Goal: Transaction & Acquisition: Book appointment/travel/reservation

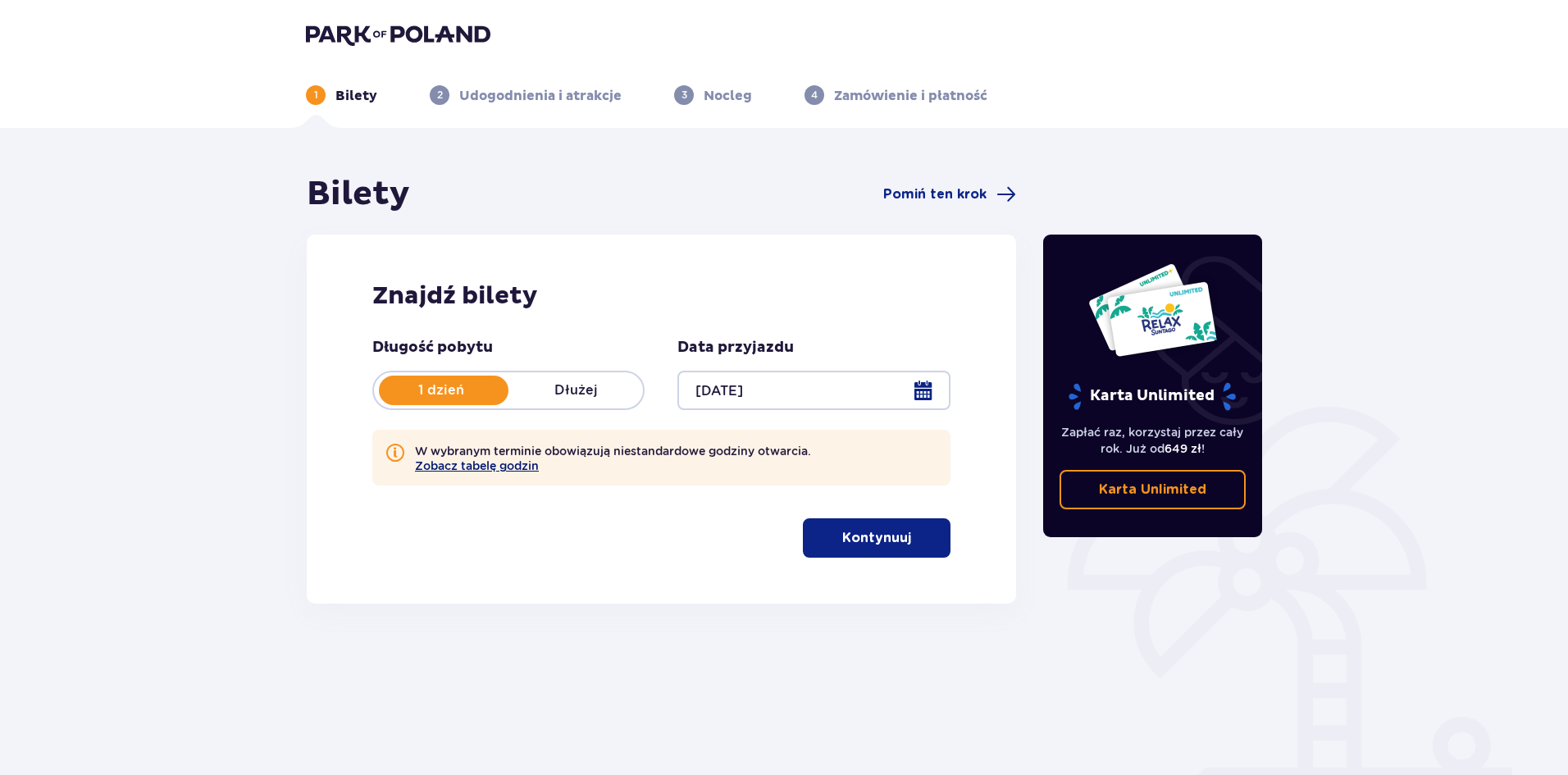
click at [513, 464] on button "Zobacz tabelę godzin" at bounding box center [476, 466] width 123 height 13
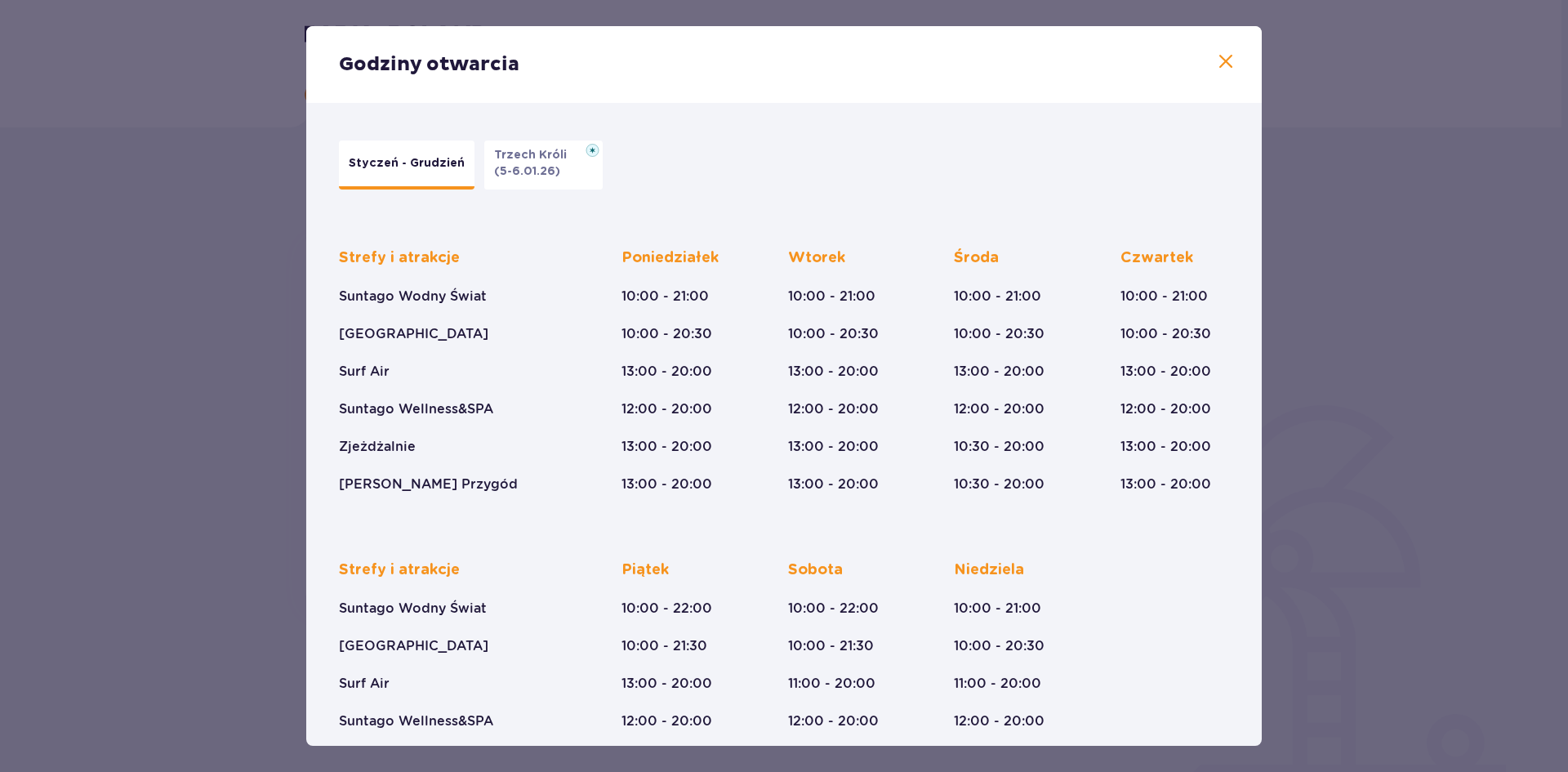
click at [1220, 57] on span at bounding box center [1225, 62] width 19 height 19
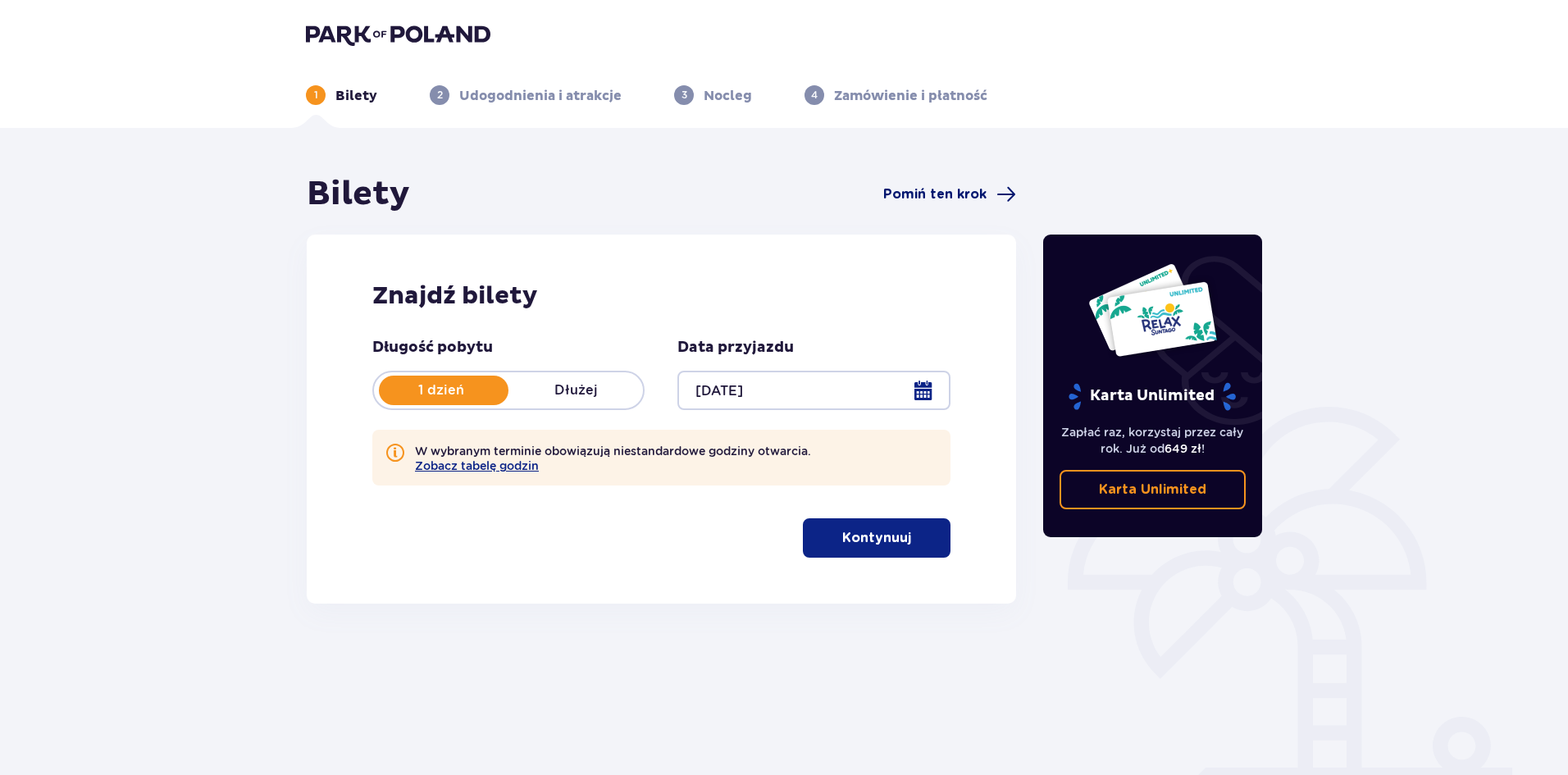
click at [952, 195] on span "Pomiń ten krok" at bounding box center [934, 194] width 103 height 18
